Goal: Browse casually

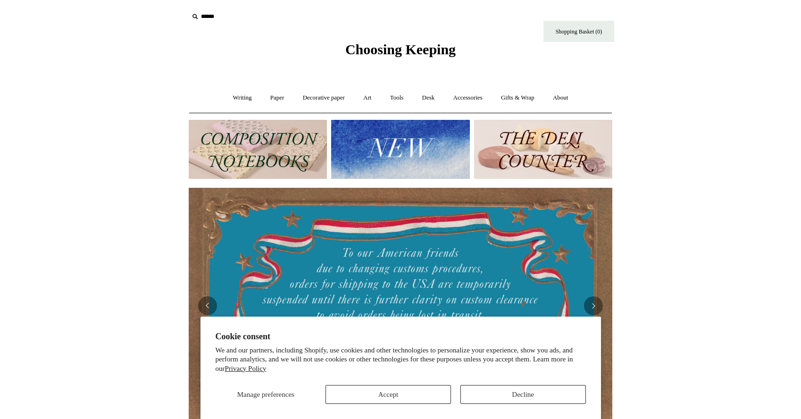
click at [493, 393] on button "Decline" at bounding box center [524, 394] width 126 height 19
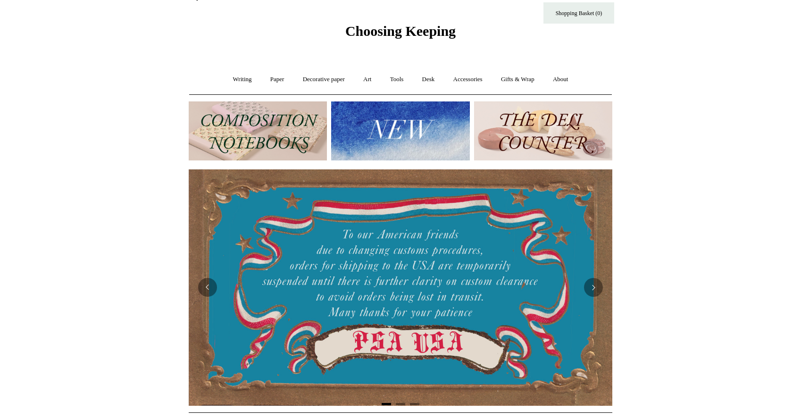
scroll to position [20, 0]
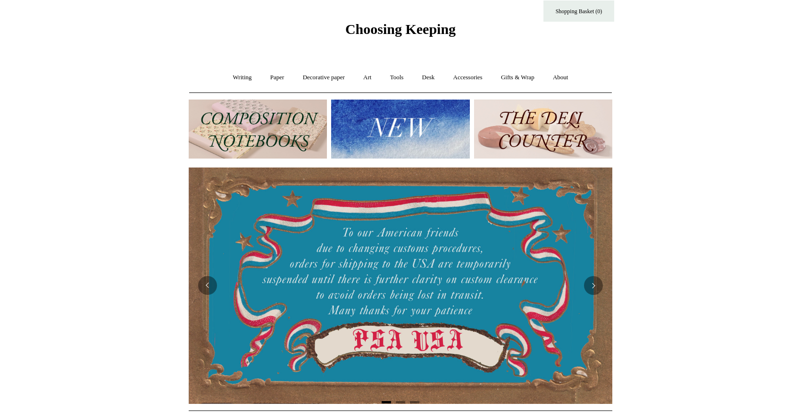
click at [285, 139] on img at bounding box center [258, 129] width 138 height 59
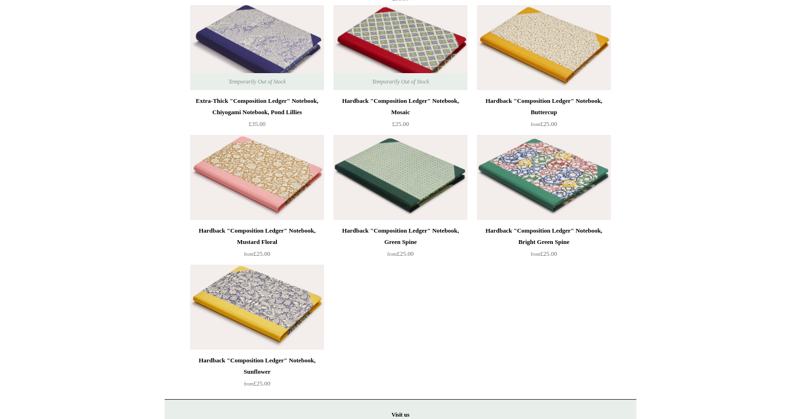
scroll to position [2537, 0]
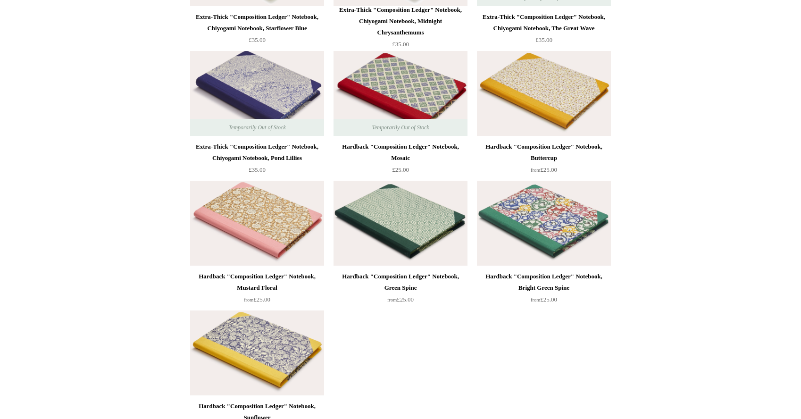
click at [253, 96] on img at bounding box center [257, 93] width 134 height 85
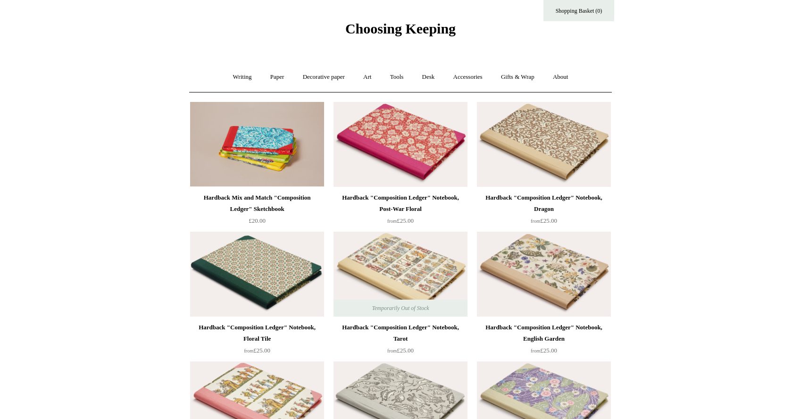
scroll to position [21, 0]
click at [393, 26] on span "Choosing Keeping" at bounding box center [400, 28] width 110 height 16
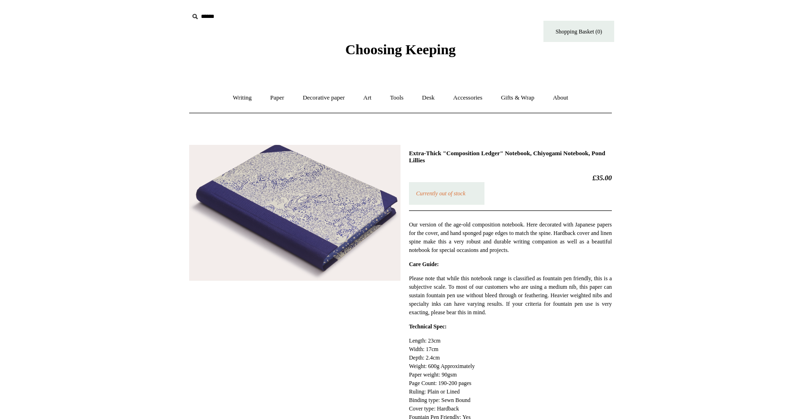
click at [320, 196] on img at bounding box center [294, 213] width 211 height 136
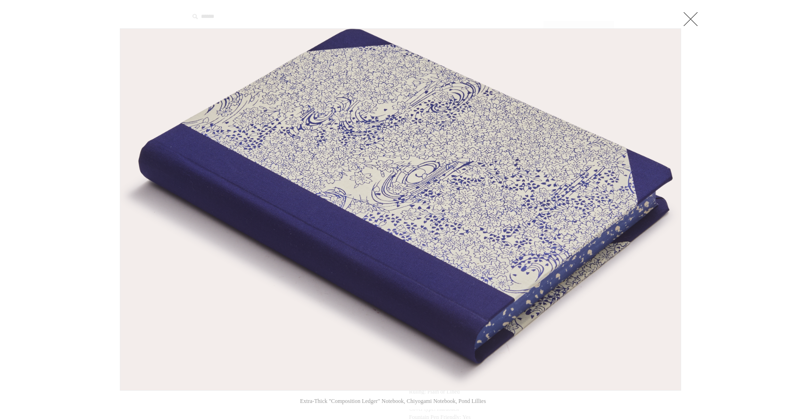
click at [322, 198] on img at bounding box center [400, 209] width 561 height 361
click at [691, 16] on link at bounding box center [690, 18] width 19 height 19
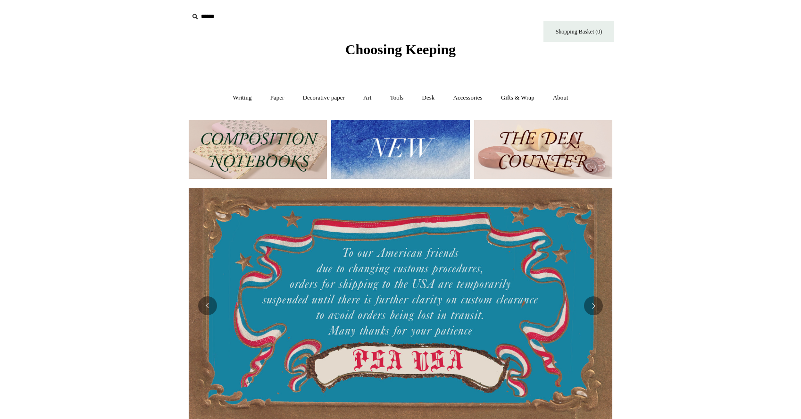
scroll to position [0, 378]
